Goal: Navigation & Orientation: Find specific page/section

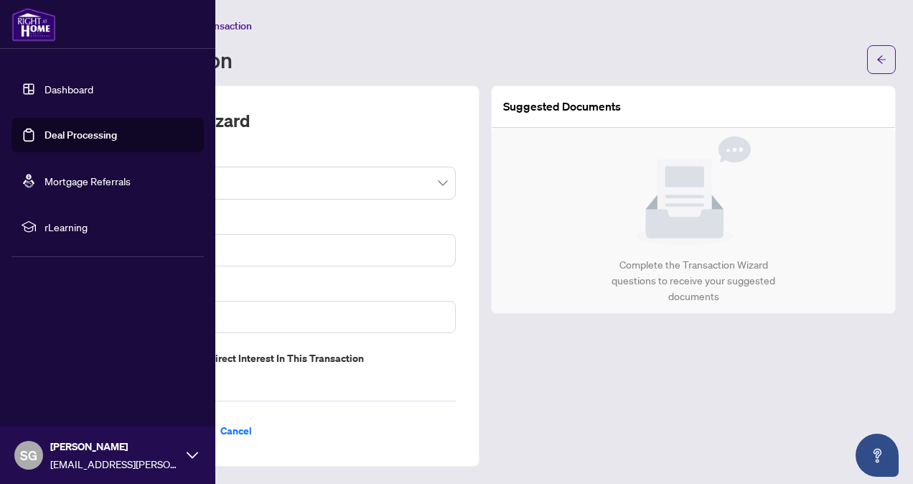
click at [44, 83] on link "Dashboard" at bounding box center [68, 89] width 49 height 13
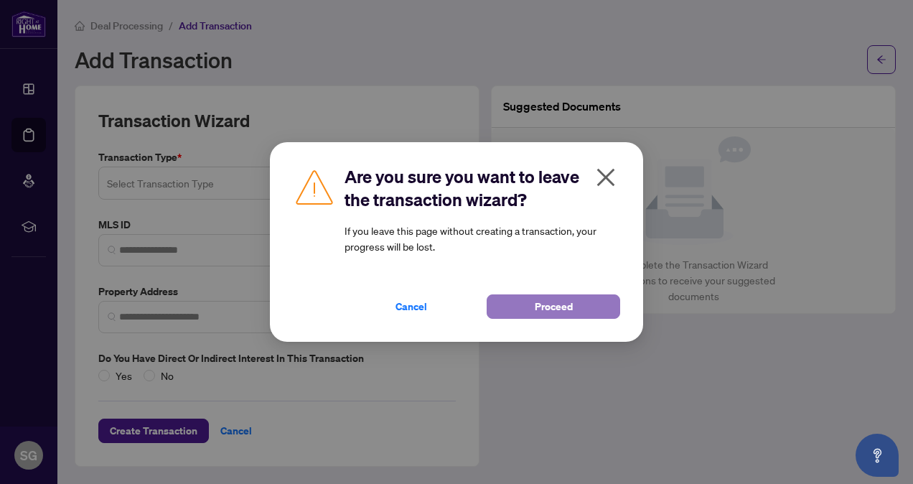
click at [594, 307] on button "Proceed" at bounding box center [552, 306] width 133 height 24
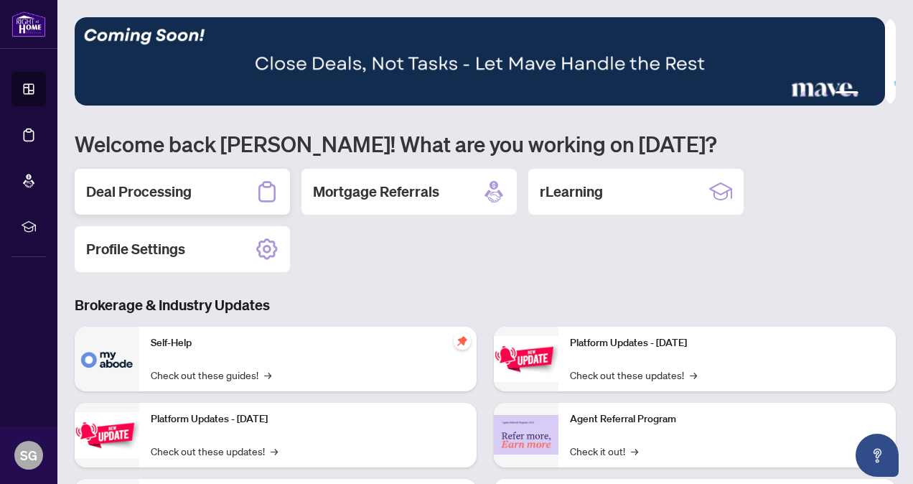
click at [211, 199] on div "Deal Processing" at bounding box center [182, 192] width 215 height 46
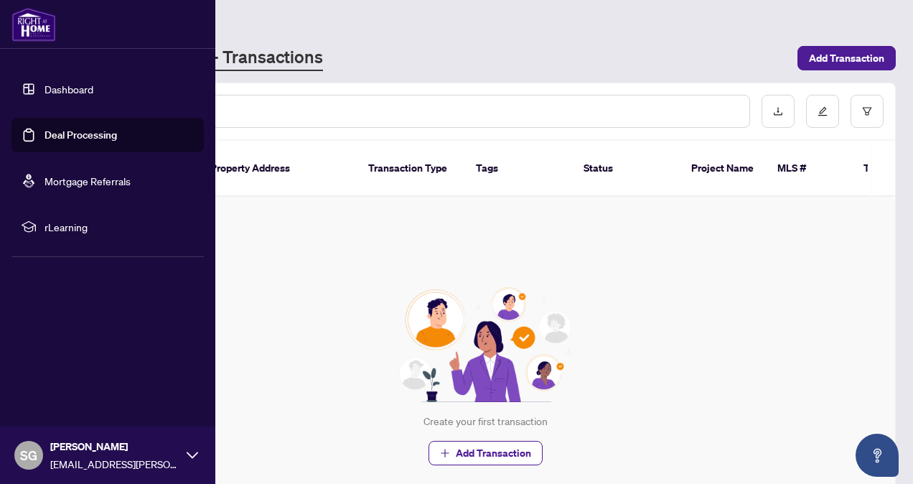
click at [23, 34] on img at bounding box center [33, 24] width 44 height 34
